Goal: Check status: Check status

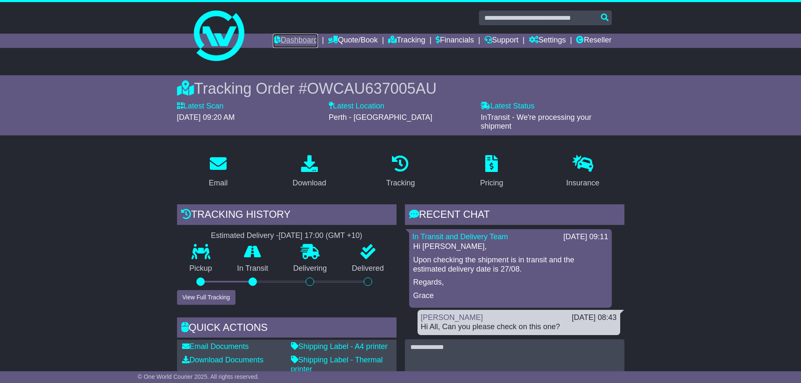
click at [287, 40] on link "Dashboard" at bounding box center [295, 41] width 45 height 14
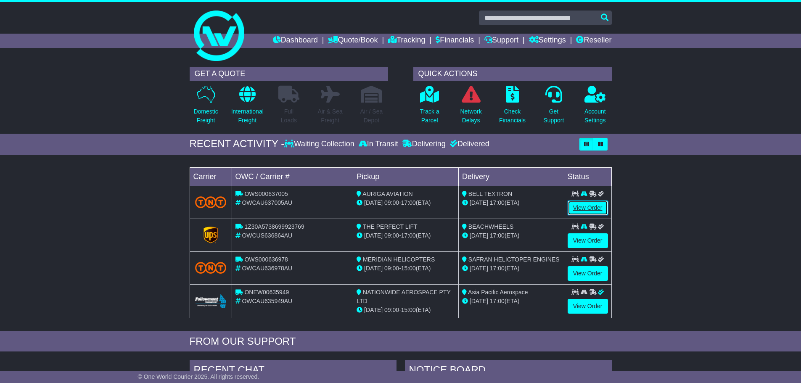
click at [590, 203] on link "View Order" at bounding box center [588, 208] width 40 height 15
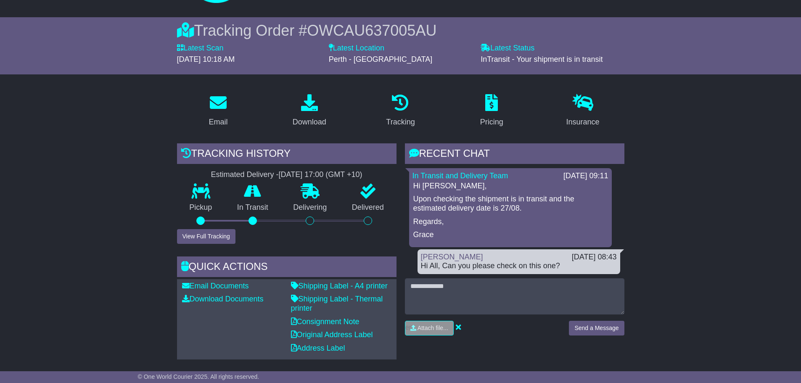
scroll to position [168, 0]
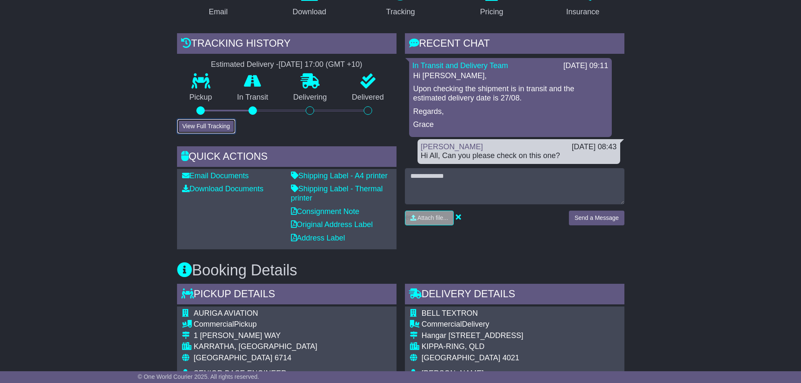
click at [203, 127] on button "View Full Tracking" at bounding box center [206, 126] width 58 height 15
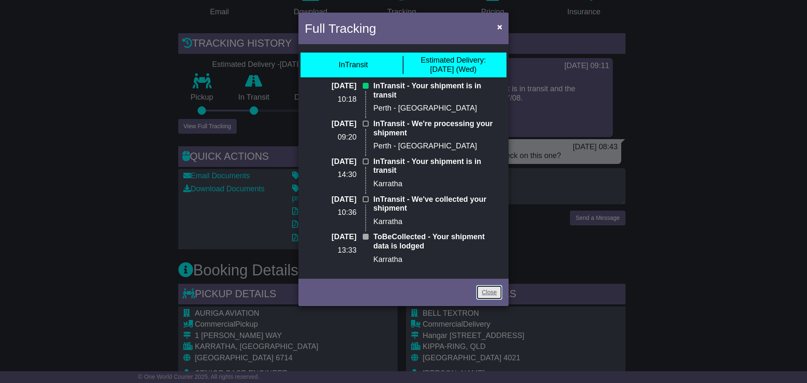
click at [490, 294] on link "Close" at bounding box center [489, 292] width 26 height 15
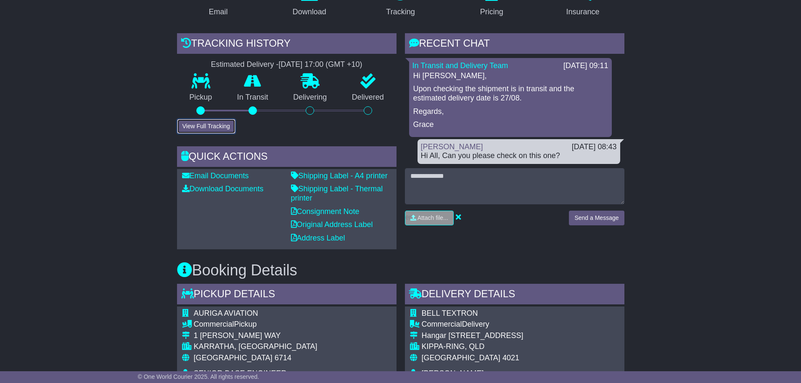
scroll to position [210, 0]
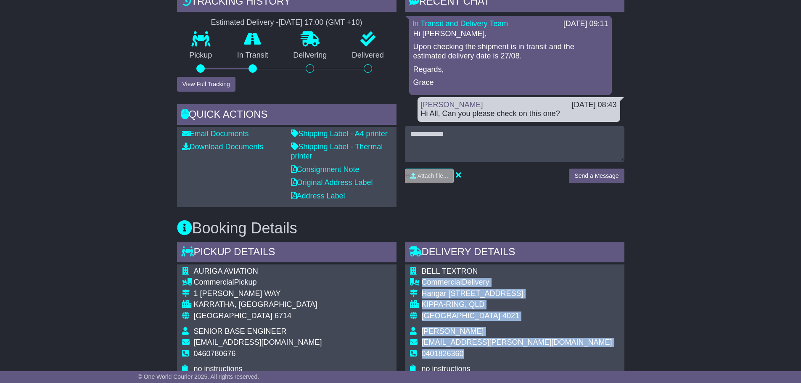
drag, startPoint x: 482, startPoint y: 271, endPoint x: 481, endPoint y: 351, distance: 79.9
click at [481, 351] on tbody "BELL TEXTRON Commercial Delivery Hangar 27 Wirraway Drive KIPPA-RING, QLD Austr…" at bounding box center [511, 320] width 202 height 107
click at [481, 351] on td "0401826360" at bounding box center [517, 357] width 191 height 16
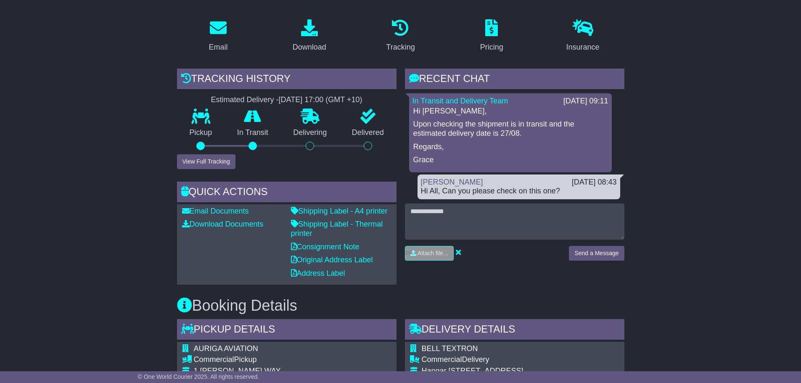
scroll to position [0, 0]
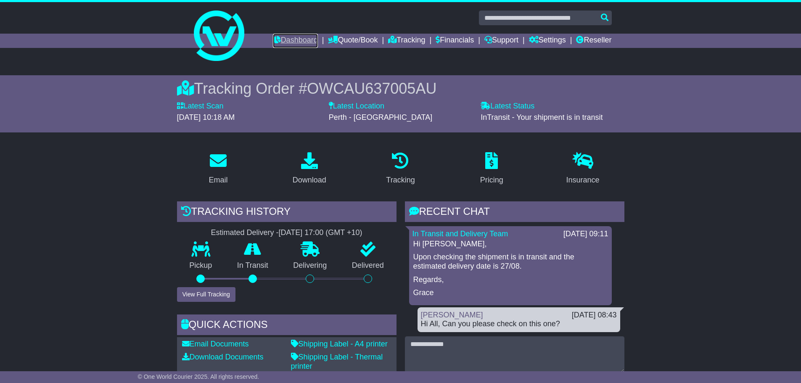
click at [275, 43] on link "Dashboard" at bounding box center [295, 41] width 45 height 14
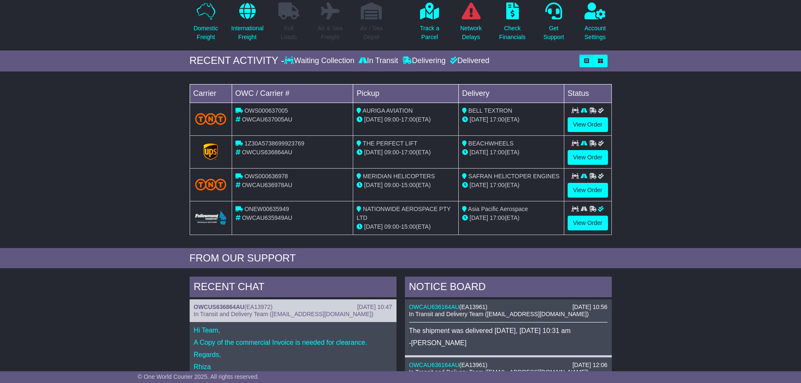
scroll to position [84, 0]
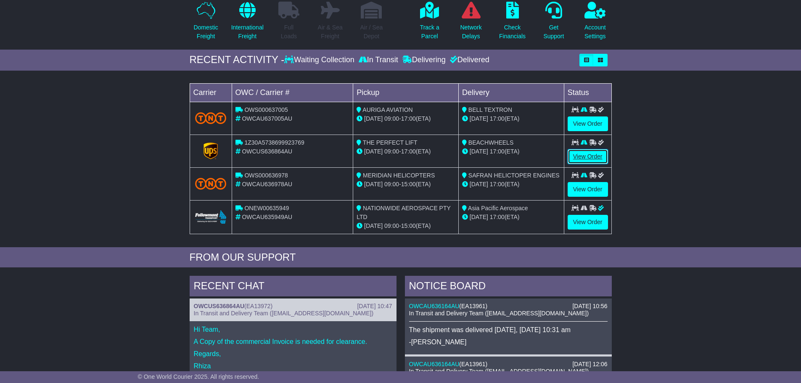
click at [568, 154] on link "View Order" at bounding box center [588, 156] width 40 height 15
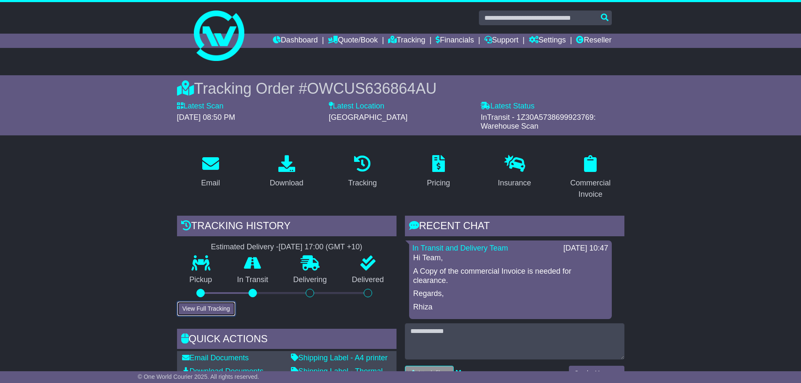
click at [212, 309] on button "View Full Tracking" at bounding box center [206, 309] width 58 height 15
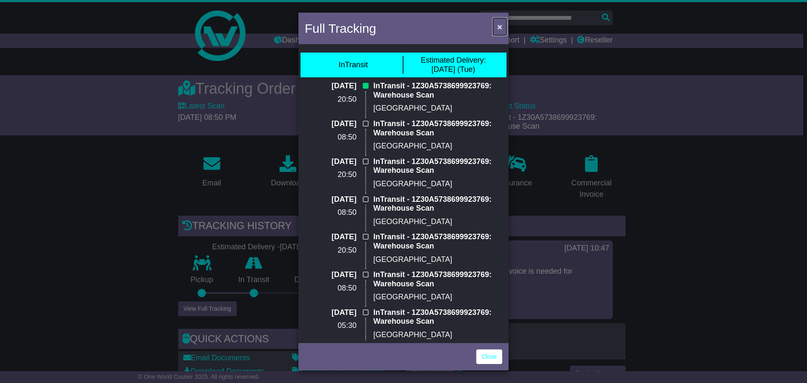
click at [500, 29] on span "×" at bounding box center [500, 27] width 5 height 10
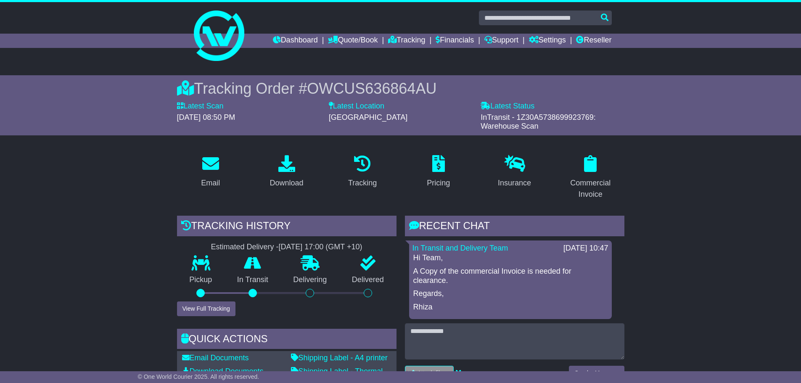
drag, startPoint x: 312, startPoint y: 116, endPoint x: 115, endPoint y: 172, distance: 204.6
